Goal: Task Accomplishment & Management: Use online tool/utility

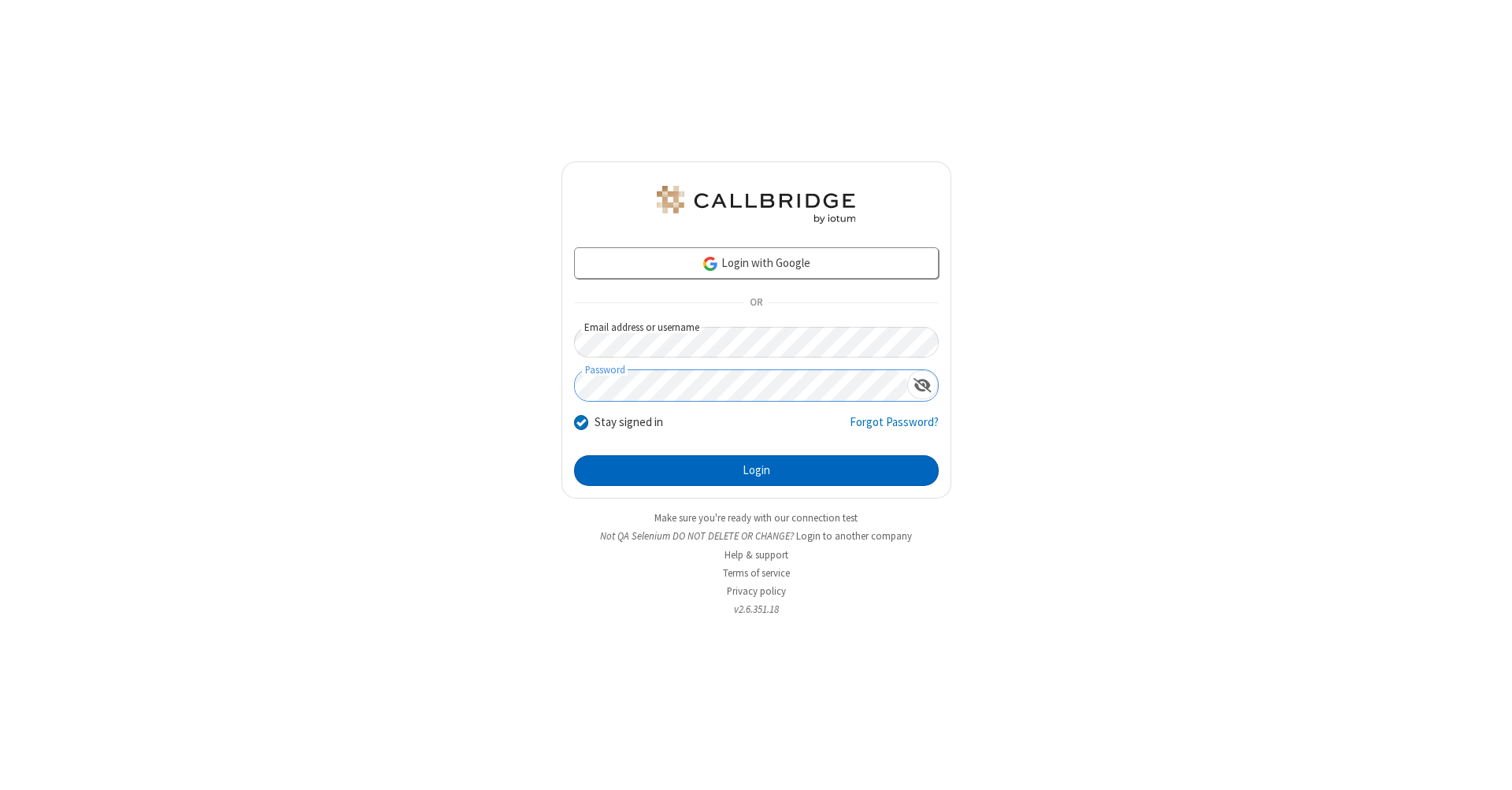
click at [756, 471] on button "Login" at bounding box center [756, 471] width 365 height 32
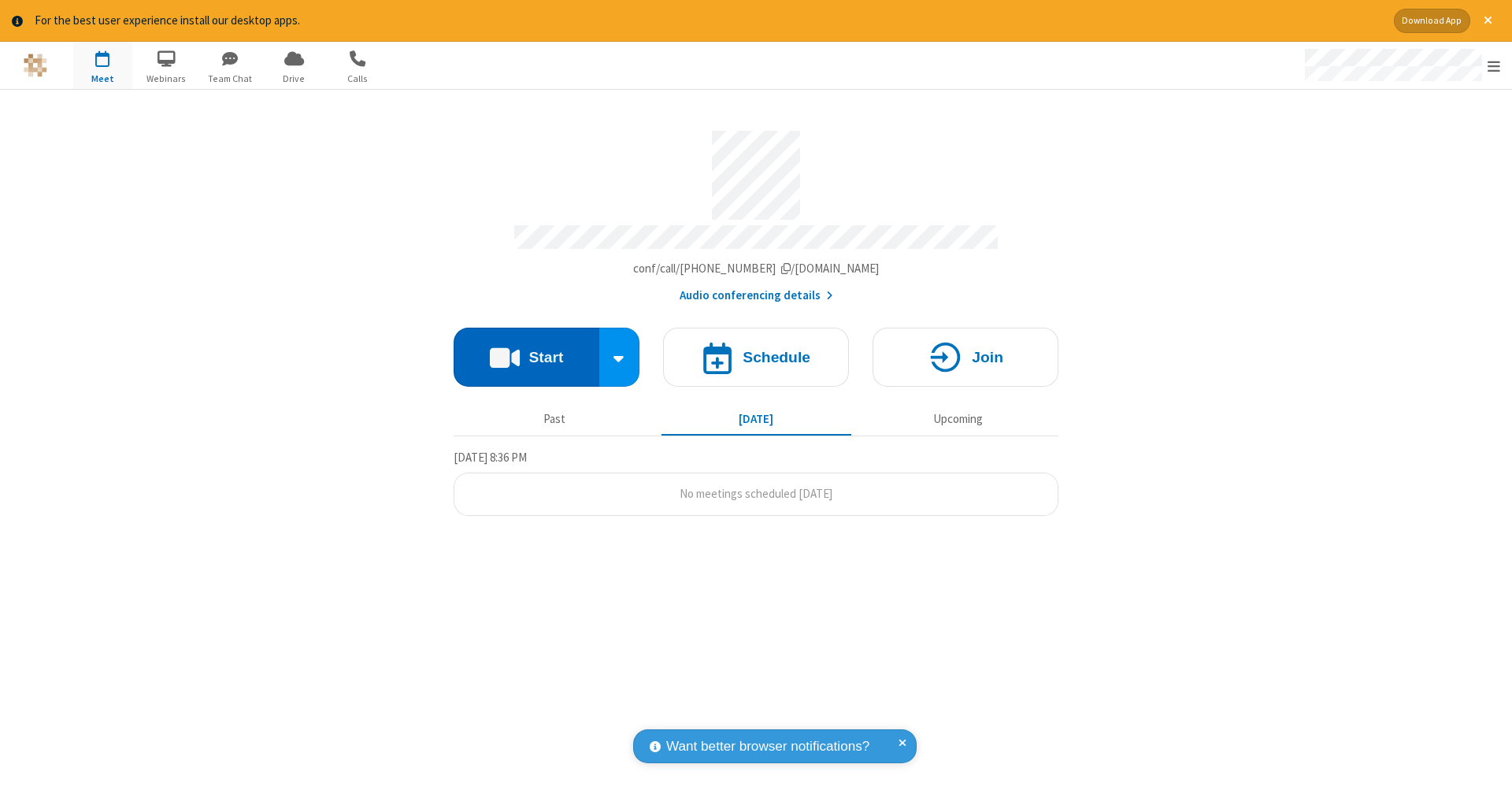
click at [526, 349] on button "Start" at bounding box center [527, 357] width 146 height 59
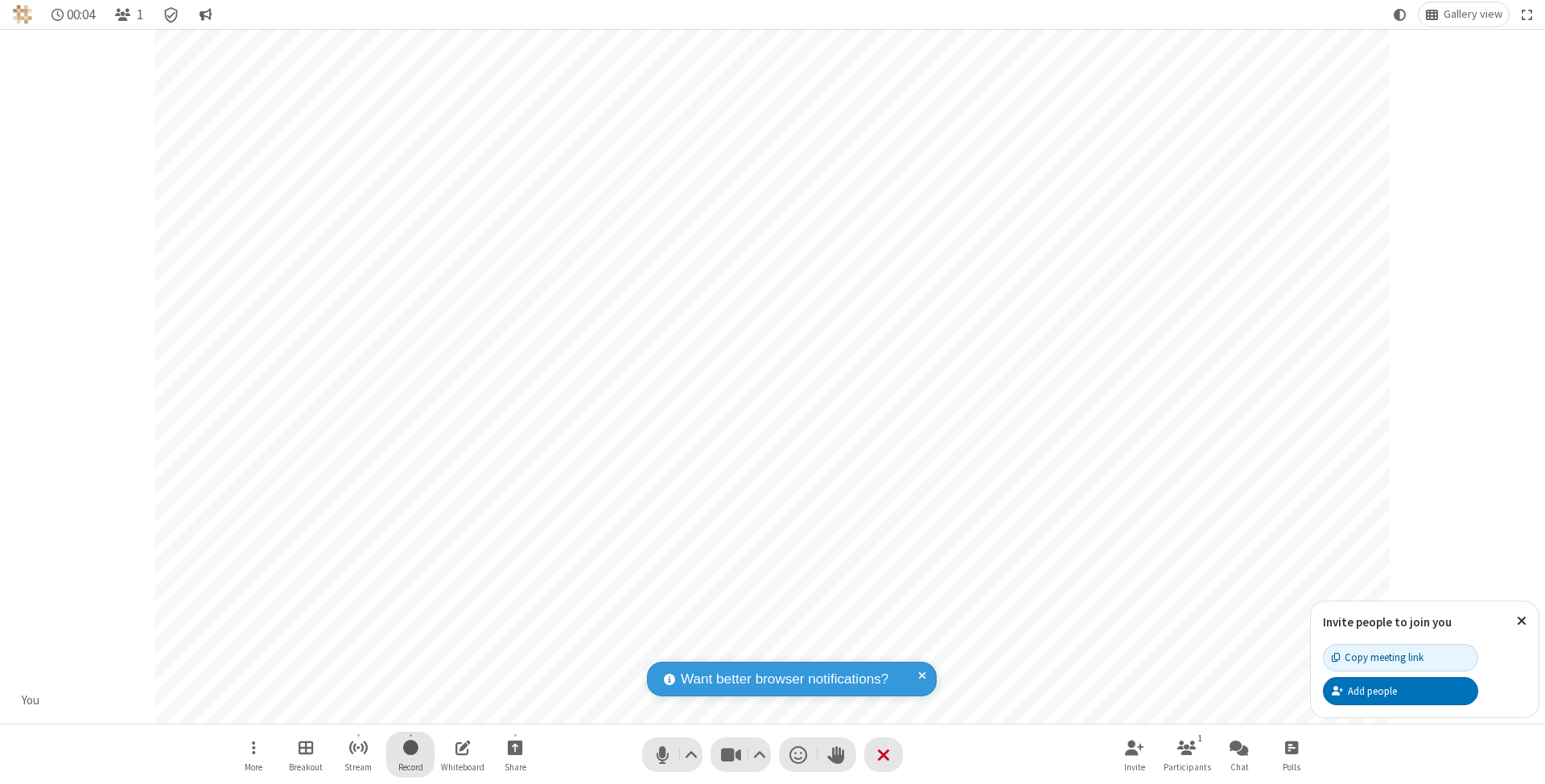
click at [410, 754] on span "Start recording" at bounding box center [410, 747] width 15 height 20
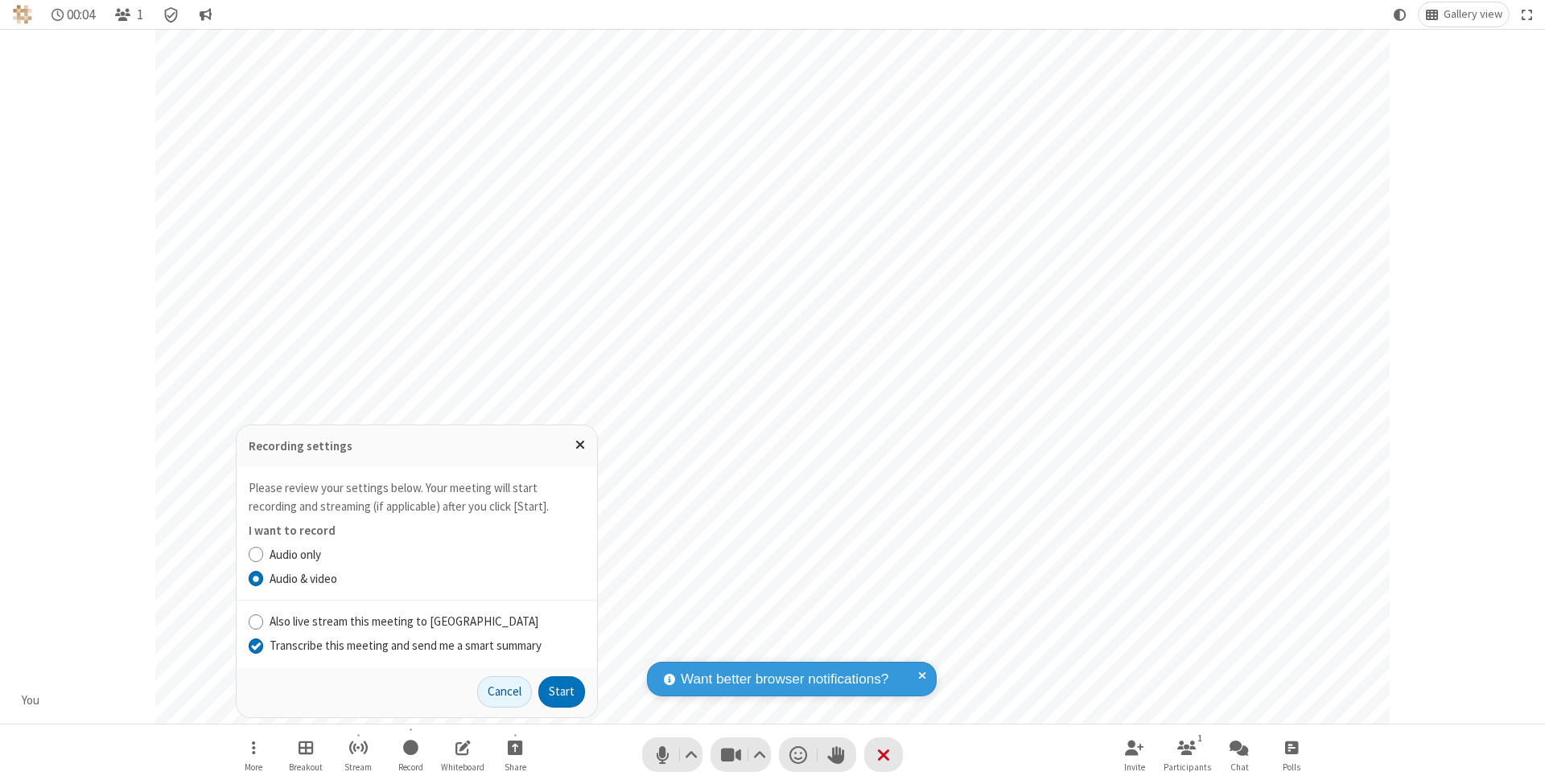
click at [255, 646] on input "Transcribe this meeting and send me a smart summary" at bounding box center [256, 645] width 15 height 17
click at [562, 692] on button "Start" at bounding box center [562, 693] width 47 height 33
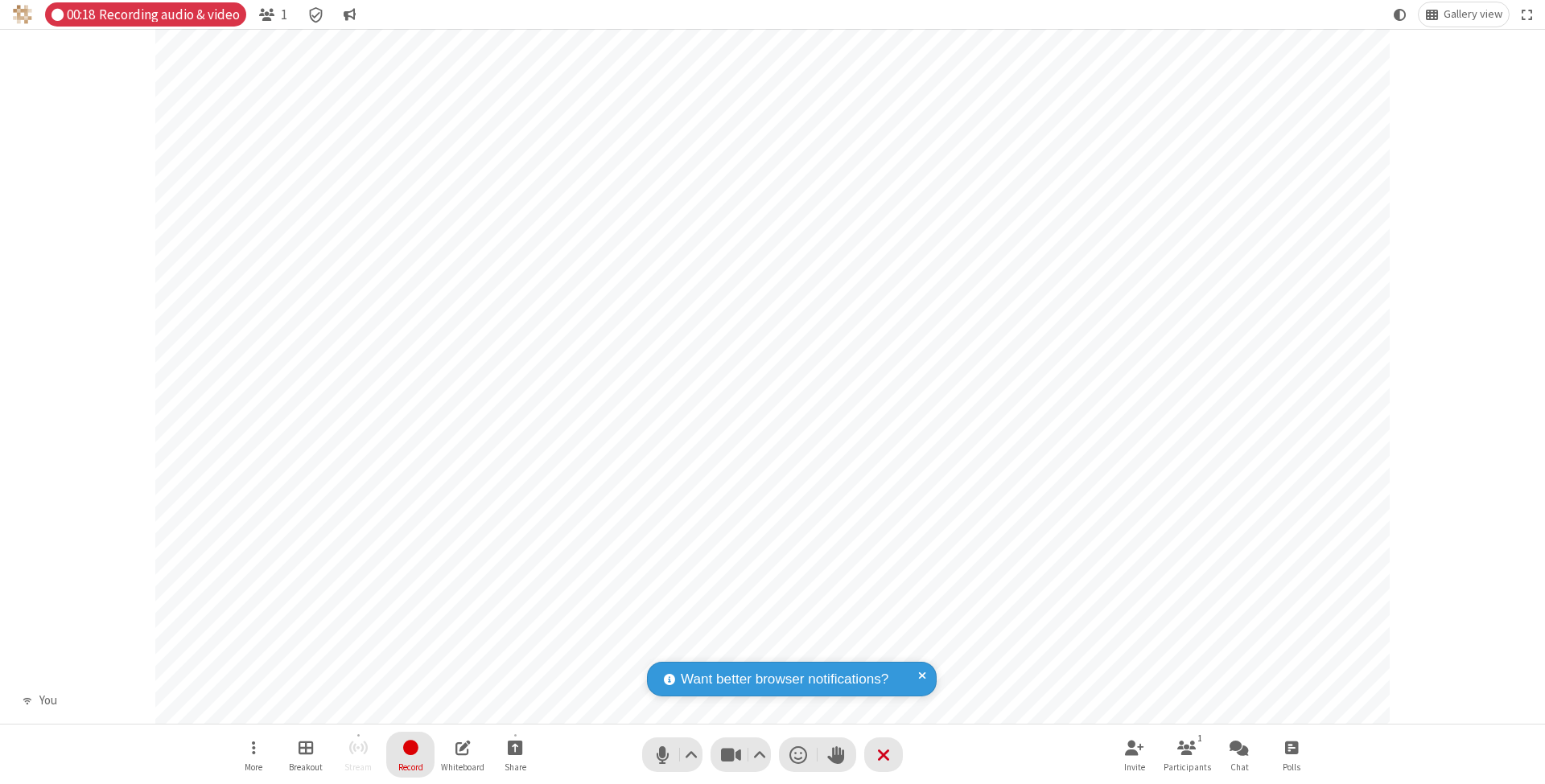
click at [410, 754] on span "Stop recording" at bounding box center [410, 747] width 18 height 20
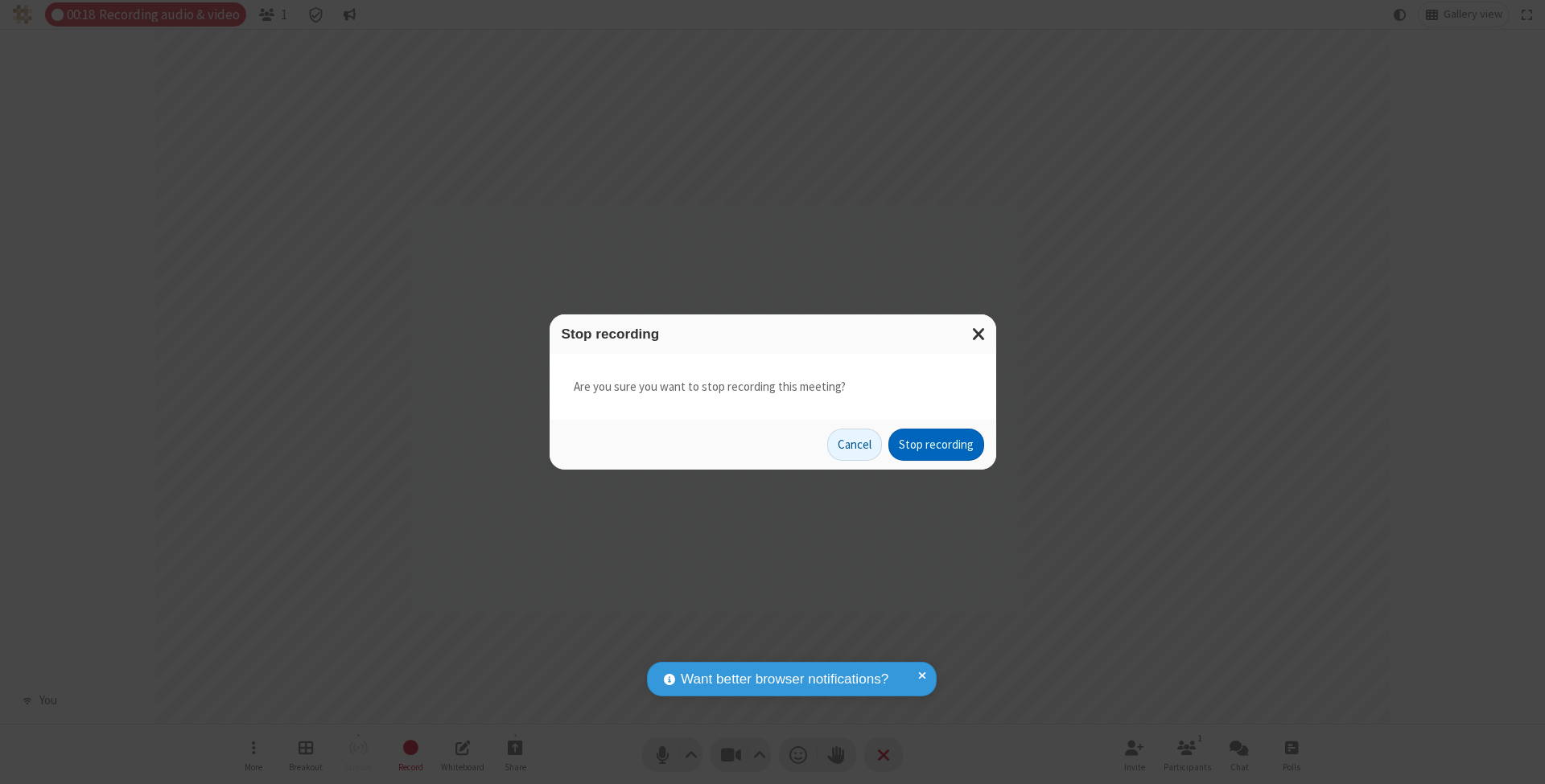
click at [936, 444] on button "Stop recording" at bounding box center [937, 445] width 96 height 33
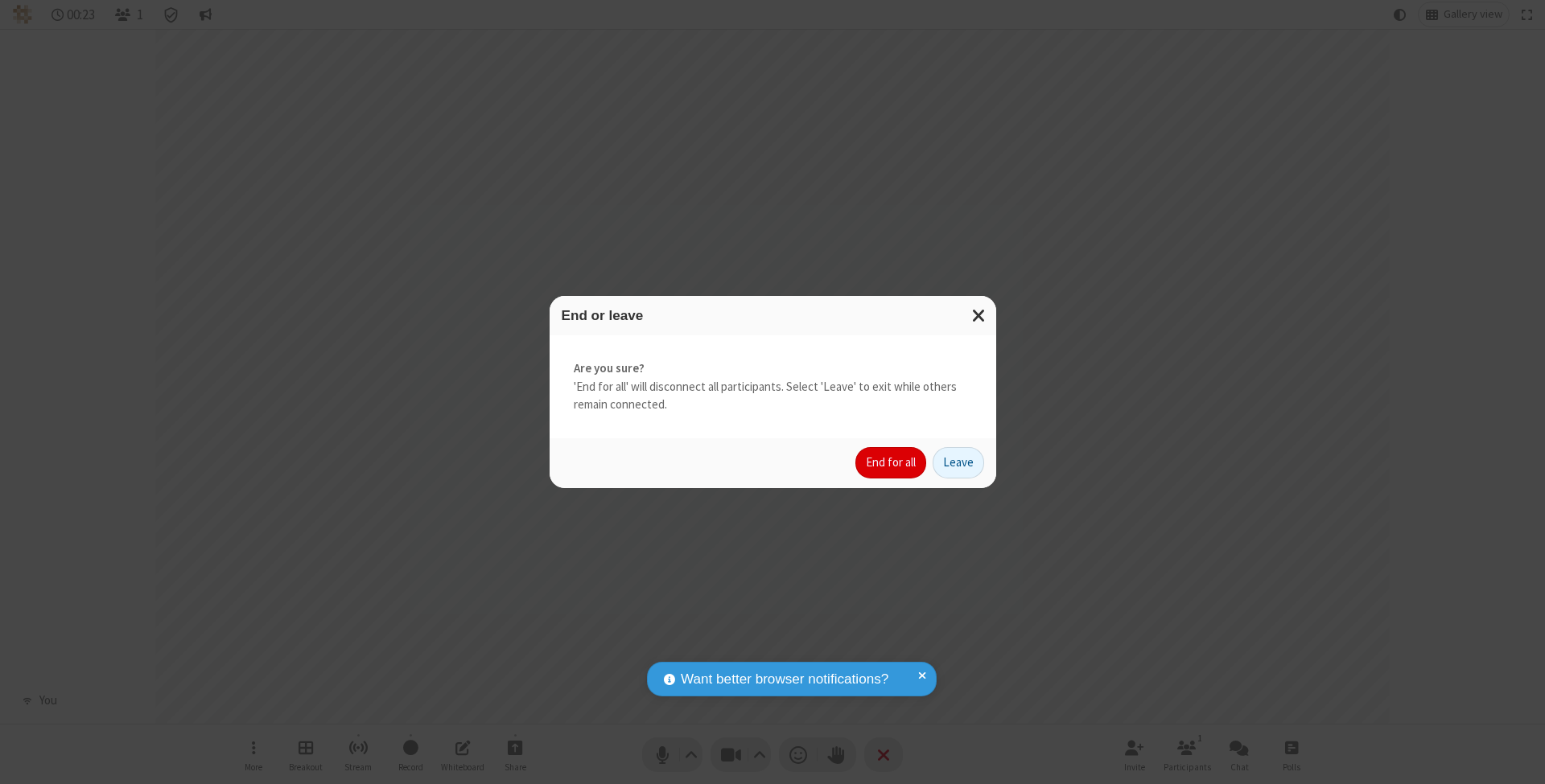
click at [892, 462] on button "End for all" at bounding box center [891, 464] width 71 height 33
